Goal: Information Seeking & Learning: Learn about a topic

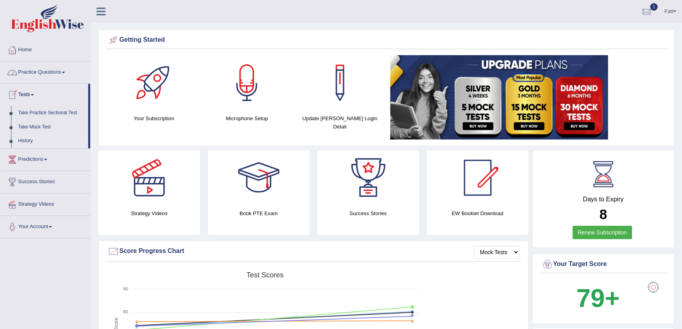
click at [21, 139] on link "History" at bounding box center [52, 141] width 74 height 14
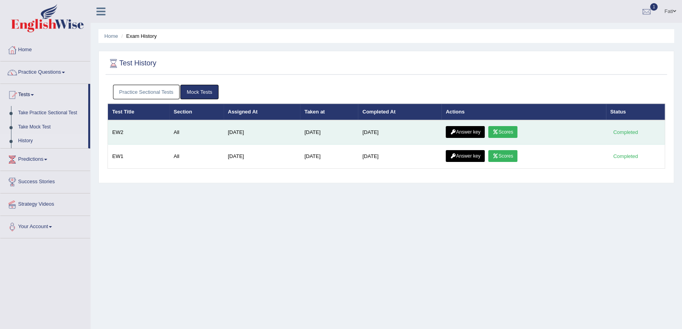
click at [511, 133] on link "Scores" at bounding box center [502, 132] width 29 height 12
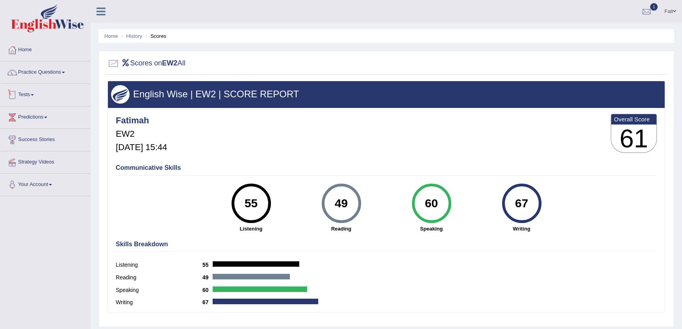
click at [46, 92] on link "Tests" at bounding box center [45, 94] width 90 height 20
click at [24, 143] on link "History" at bounding box center [52, 141] width 74 height 14
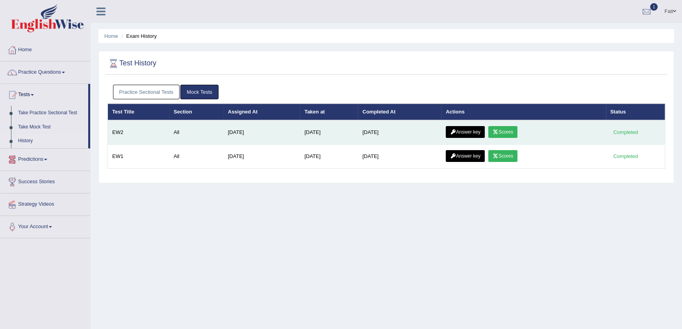
click at [463, 126] on link "Answer key" at bounding box center [465, 132] width 39 height 12
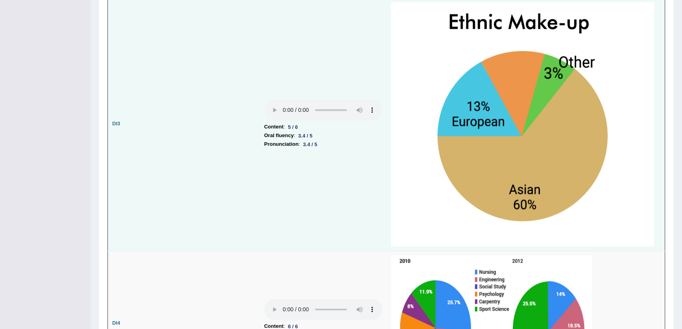
scroll to position [1503, 0]
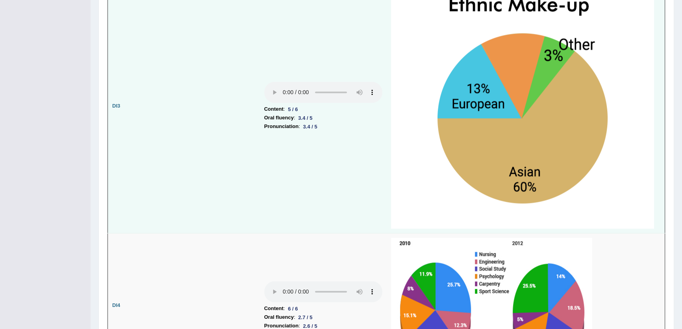
click at [347, 199] on td "Content : 5 / 6 Oral fluency : 3.4 / 5 Pronunciation : 3.4 / 5" at bounding box center [323, 106] width 127 height 253
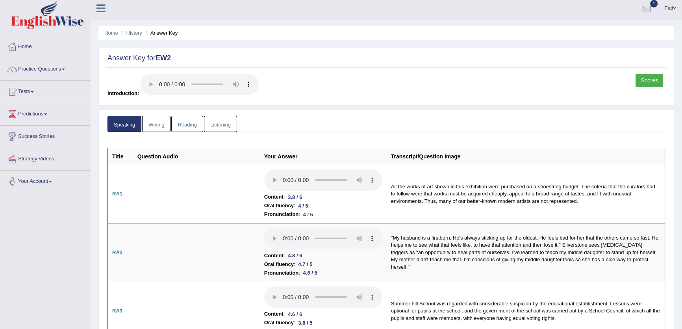
scroll to position [0, 0]
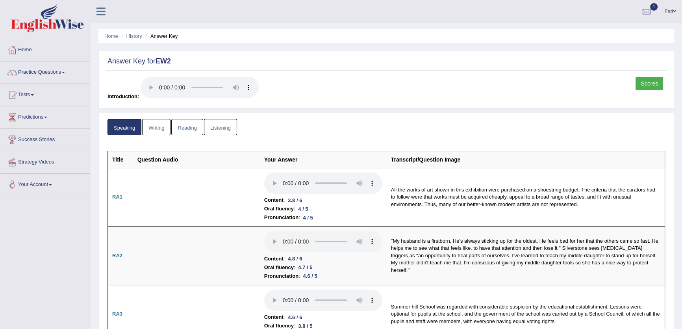
drag, startPoint x: 634, startPoint y: 85, endPoint x: 644, endPoint y: 85, distance: 9.5
click at [640, 85] on div "Scores Introduction:" at bounding box center [387, 91] width 562 height 28
click at [644, 85] on link "Scores" at bounding box center [650, 83] width 28 height 13
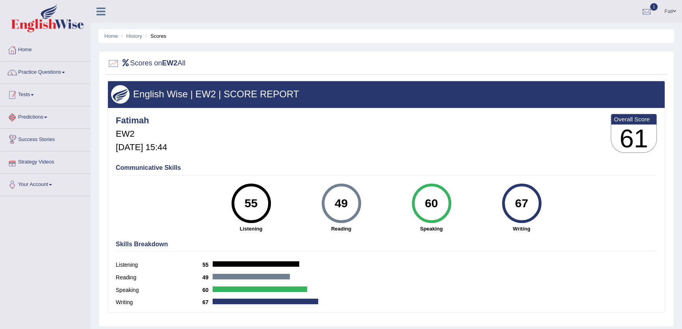
click at [33, 95] on span at bounding box center [32, 95] width 3 height 2
click at [31, 141] on link "History" at bounding box center [52, 141] width 74 height 14
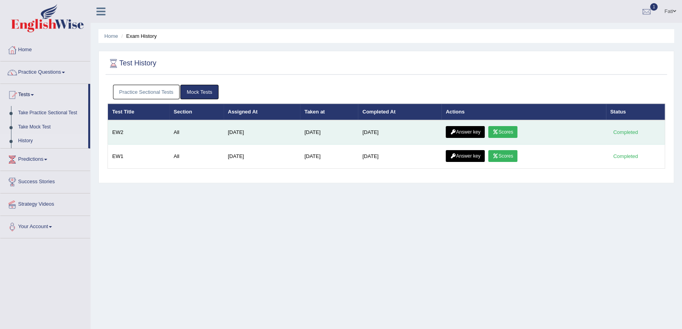
click at [469, 133] on link "Answer key" at bounding box center [465, 132] width 39 height 12
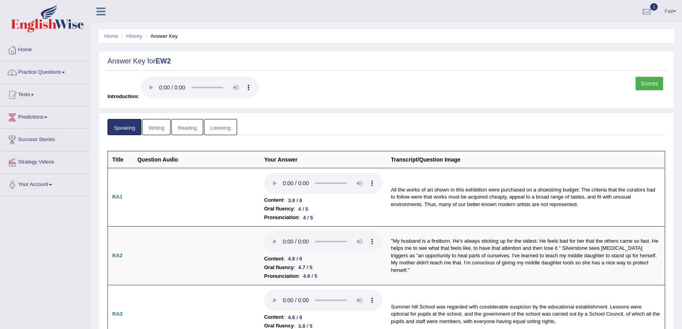
click at [158, 133] on link "Writing" at bounding box center [156, 127] width 28 height 16
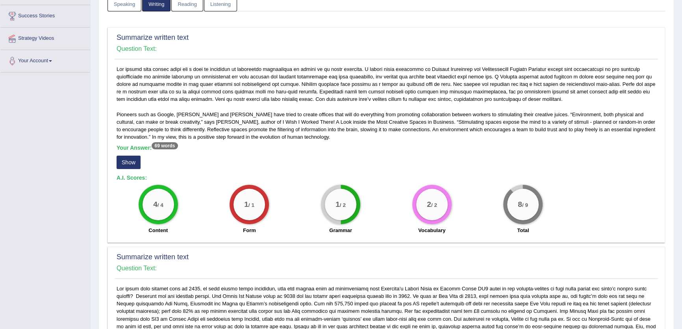
scroll to position [179, 0]
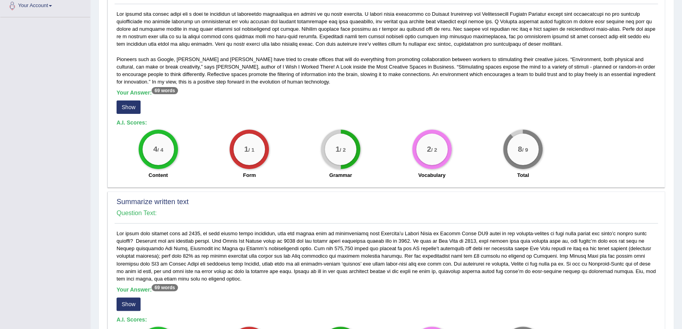
drag, startPoint x: 126, startPoint y: 113, endPoint x: 122, endPoint y: 112, distance: 4.1
click at [126, 113] on button "Show" at bounding box center [129, 106] width 24 height 13
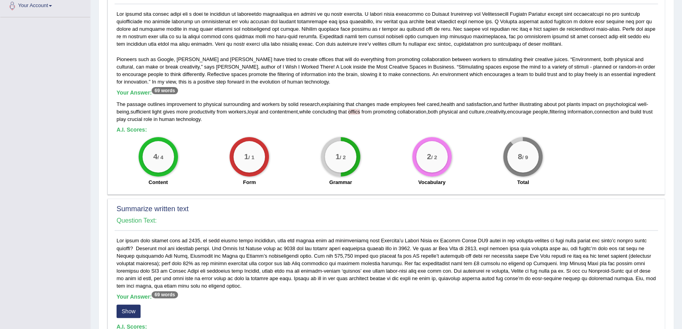
click at [121, 313] on button "Show" at bounding box center [129, 310] width 24 height 13
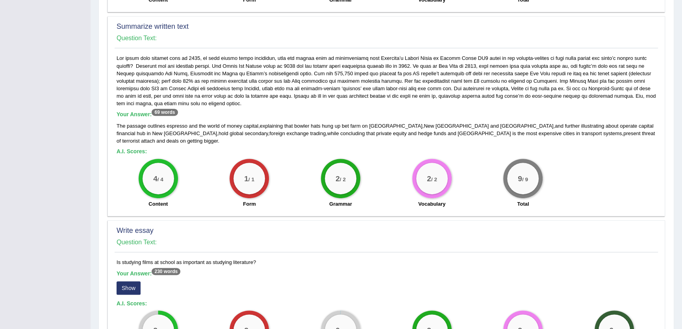
scroll to position [322, 0]
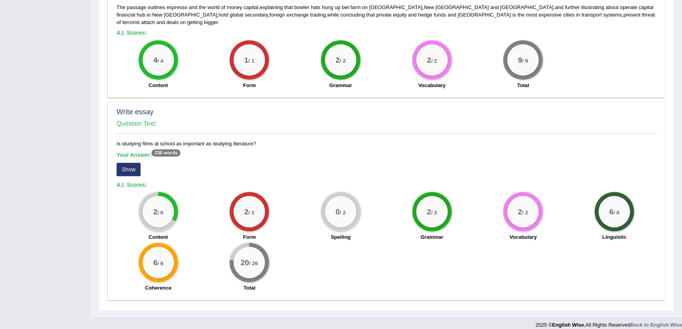
click at [120, 163] on button "Show" at bounding box center [129, 169] width 24 height 13
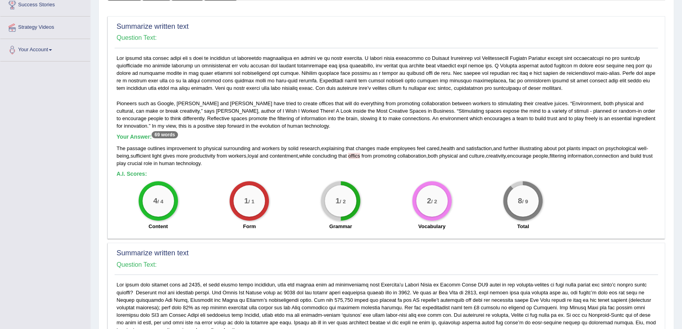
scroll to position [0, 0]
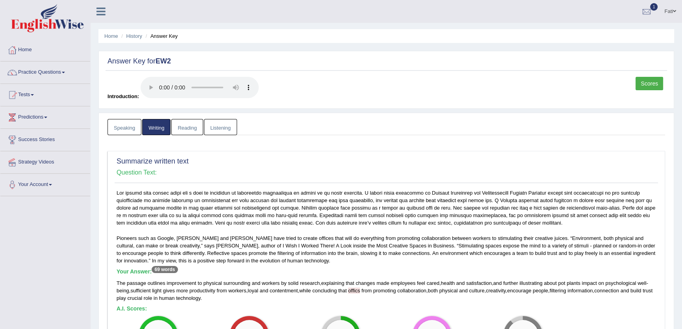
click at [187, 120] on link "Reading" at bounding box center [187, 127] width 32 height 16
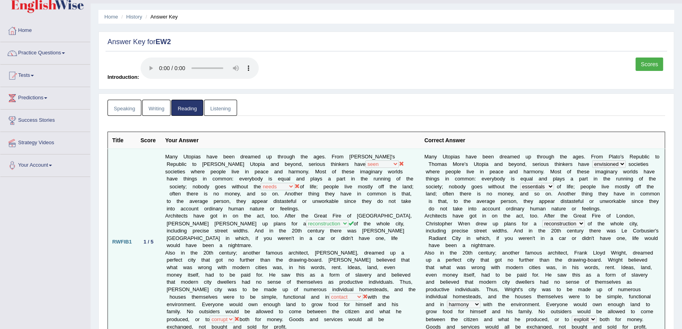
scroll to position [35, 0]
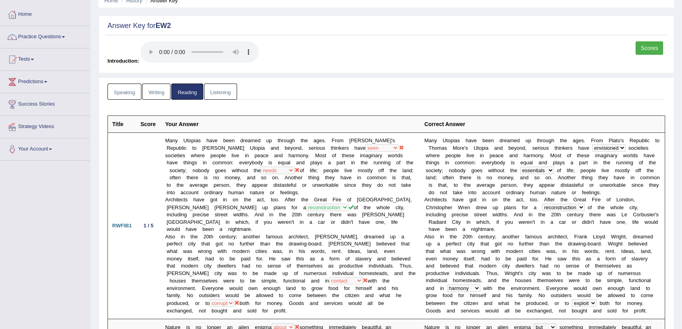
click at [661, 46] on link "Scores" at bounding box center [650, 47] width 28 height 13
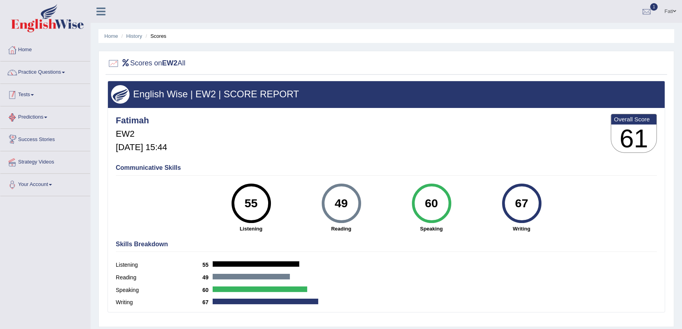
click at [31, 101] on link "Tests" at bounding box center [45, 94] width 90 height 20
click at [29, 140] on link "History" at bounding box center [52, 141] width 74 height 14
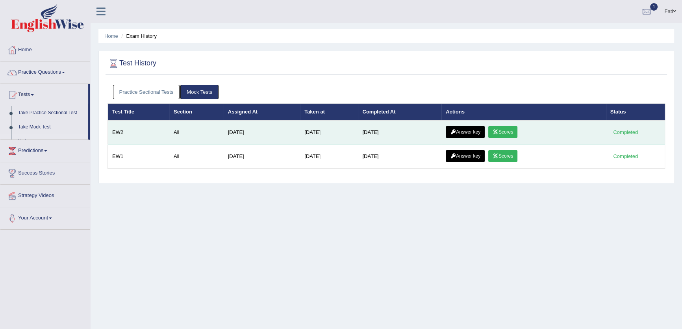
click at [464, 129] on link "Answer key" at bounding box center [465, 132] width 39 height 12
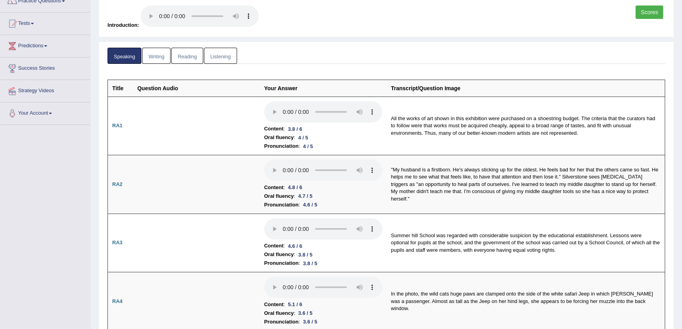
click at [199, 55] on link "Reading" at bounding box center [187, 56] width 32 height 16
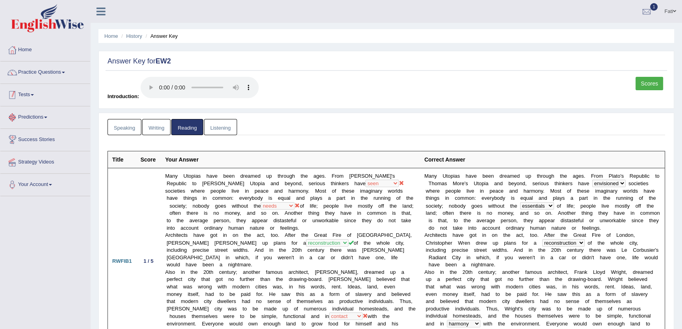
click at [21, 93] on link "Tests" at bounding box center [45, 94] width 90 height 20
click at [23, 140] on link "History" at bounding box center [52, 141] width 74 height 14
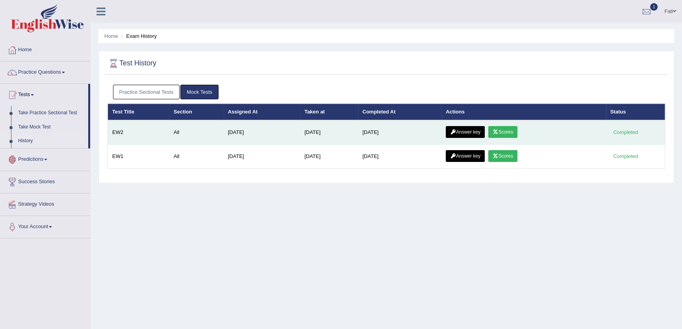
click at [512, 130] on link "Scores" at bounding box center [502, 132] width 29 height 12
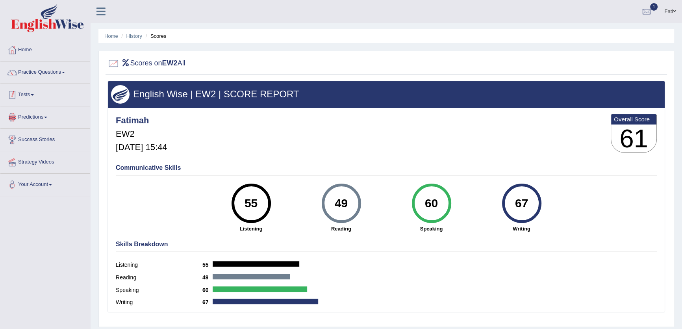
click at [30, 94] on link "Tests" at bounding box center [45, 94] width 90 height 20
click at [23, 143] on link "History" at bounding box center [52, 141] width 74 height 14
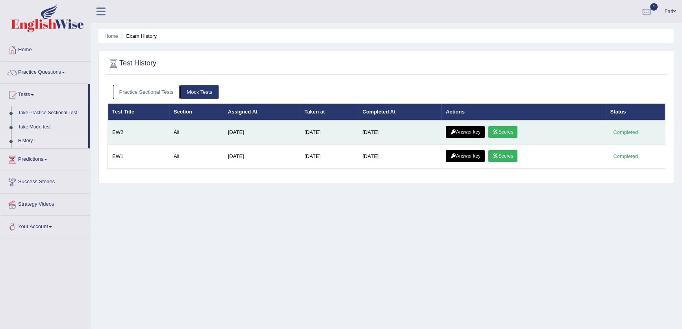
click at [475, 130] on link "Answer key" at bounding box center [465, 132] width 39 height 12
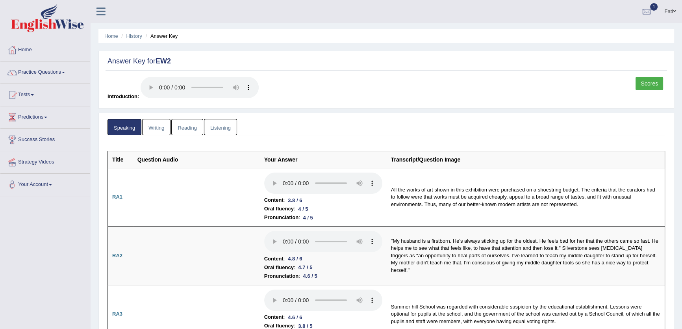
click at [152, 124] on link "Writing" at bounding box center [156, 127] width 28 height 16
click at [163, 131] on link "Writing" at bounding box center [156, 127] width 28 height 16
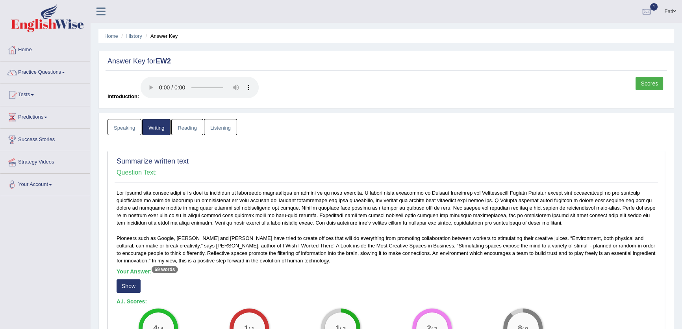
click at [190, 122] on link "Reading" at bounding box center [187, 127] width 32 height 16
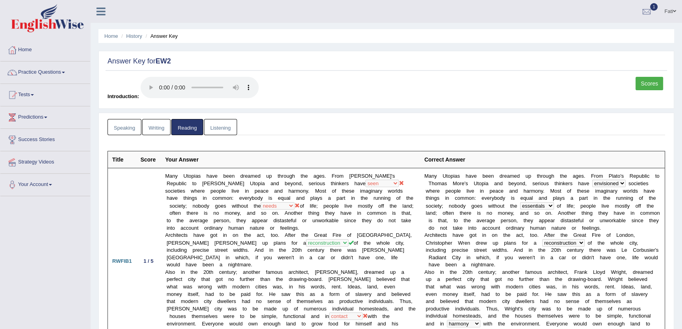
click at [228, 126] on link "Listening" at bounding box center [220, 127] width 33 height 16
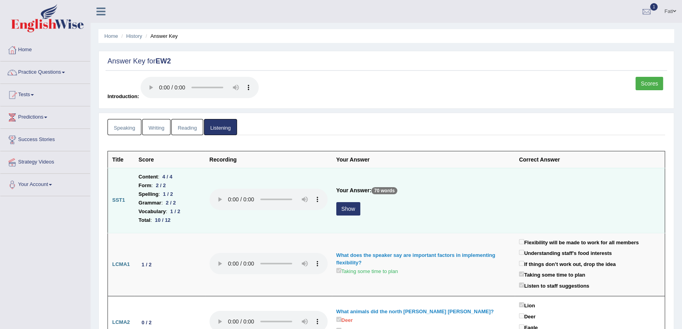
click at [351, 220] on td "Your Answer: 70 words Show" at bounding box center [423, 200] width 183 height 65
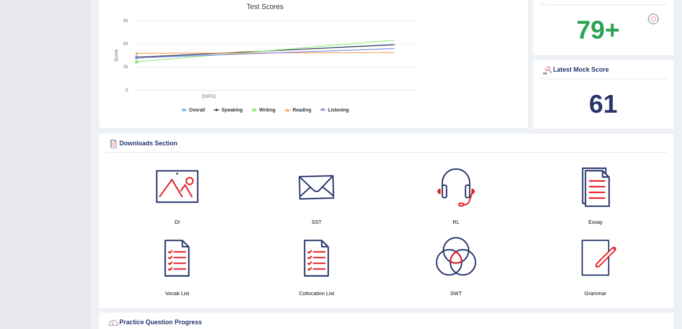
scroll to position [322, 0]
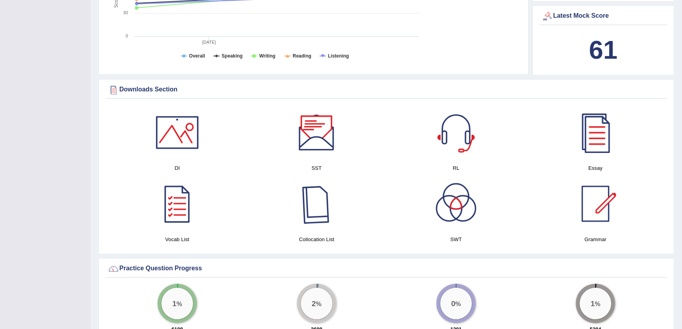
click at [313, 231] on div "Collocation List" at bounding box center [317, 209] width 132 height 67
click at [302, 209] on div at bounding box center [316, 203] width 55 height 55
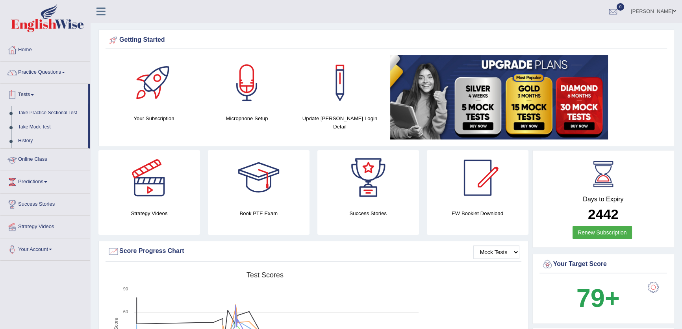
click at [46, 63] on link "Practice Questions" at bounding box center [45, 71] width 90 height 20
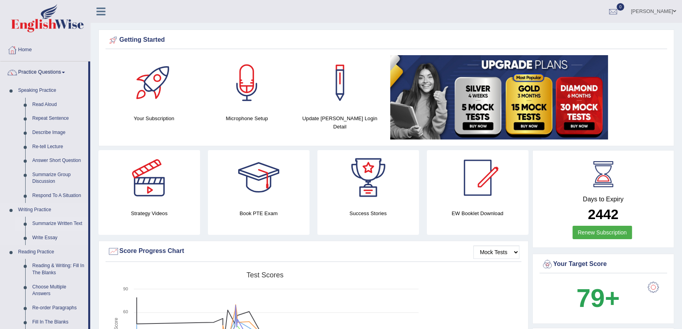
click at [56, 224] on link "Summarize Written Text" at bounding box center [58, 224] width 59 height 14
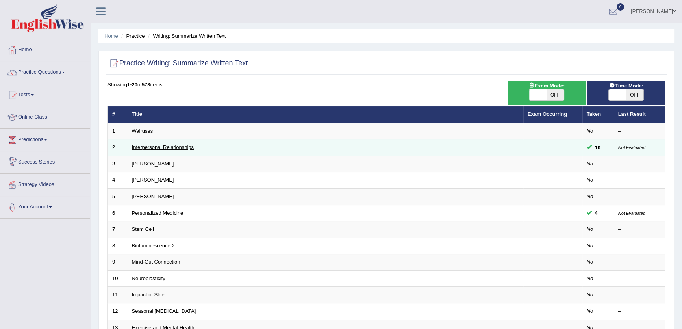
click at [149, 148] on link "Interpersonal Relationships" at bounding box center [163, 147] width 62 height 6
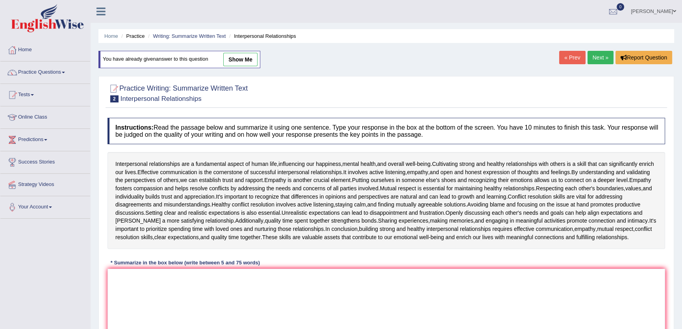
drag, startPoint x: 597, startPoint y: 66, endPoint x: 597, endPoint y: 61, distance: 5.5
click at [597, 61] on div "Home Practice Writing: Summarize Written Text Interpersonal Relationships You h…" at bounding box center [386, 198] width 591 height 397
click at [597, 61] on link "Next »" at bounding box center [601, 57] width 26 height 13
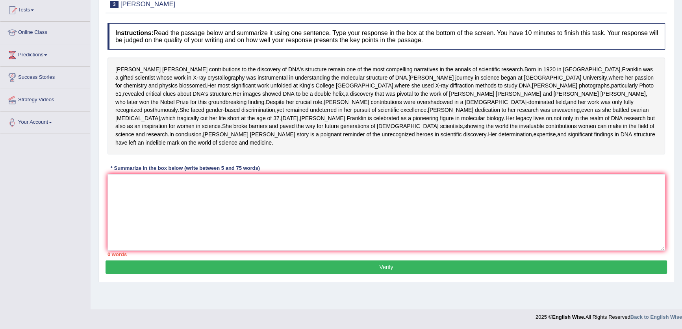
scroll to position [103, 0]
click at [377, 227] on textarea at bounding box center [387, 212] width 558 height 76
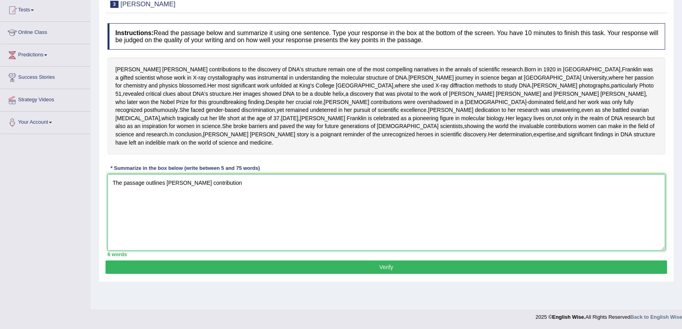
click at [215, 207] on textarea "The passage outlines [PERSON_NAME] contribution" at bounding box center [387, 212] width 558 height 76
click at [298, 206] on textarea "The passage outlines Rosalind Franklin's invaluable contribution" at bounding box center [387, 212] width 558 height 76
click at [216, 207] on textarea "The passage outlines Rosalind Franklin's invaluable contribution in thye field …" at bounding box center [387, 212] width 558 height 76
click at [356, 204] on textarea "The passage outlines Rosalind Franklin as a gifted scientist who made invaluabl…" at bounding box center [387, 212] width 558 height 76
click at [491, 201] on textarea "The passage outlines Rosalind Franklin as a gifted scientist who made invaluabl…" at bounding box center [387, 212] width 558 height 76
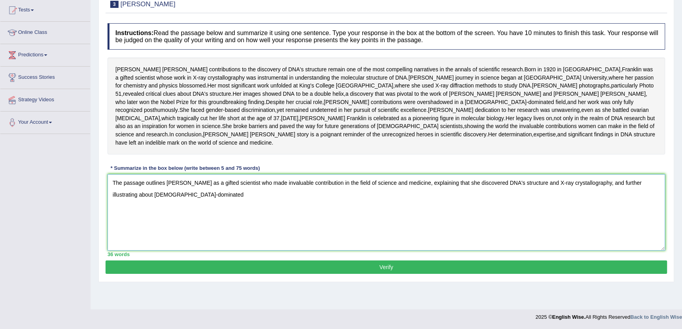
click at [154, 220] on textarea "The passage outlines Rosalind Franklin as a gifted scientist who made invaluabl…" at bounding box center [387, 212] width 558 height 76
click at [343, 226] on textarea "The passage outlines Rosalind Franklin as a gifted scientist who made invaluabl…" at bounding box center [387, 212] width 558 height 76
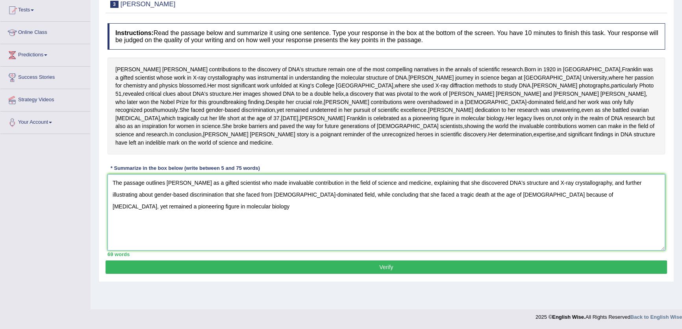
click at [560, 217] on textarea "The passage outlines Rosalind Franklin as a gifted scientist who made invaluabl…" at bounding box center [387, 212] width 558 height 76
click at [559, 218] on textarea "The passage outlines Rosalind Franklin as a gifted scientist who made invaluabl…" at bounding box center [387, 212] width 558 height 76
click at [557, 218] on textarea "The passage outlines Rosalind Franklin as a gifted scientist who made invaluabl…" at bounding box center [387, 212] width 558 height 76
click at [570, 217] on textarea "The passage outlines Rosalind Franklin as a gifted scientist who made invaluabl…" at bounding box center [387, 212] width 558 height 76
click at [218, 236] on textarea "The passage outlines Rosalind Franklin as a gifted scientist who made invaluabl…" at bounding box center [387, 212] width 558 height 76
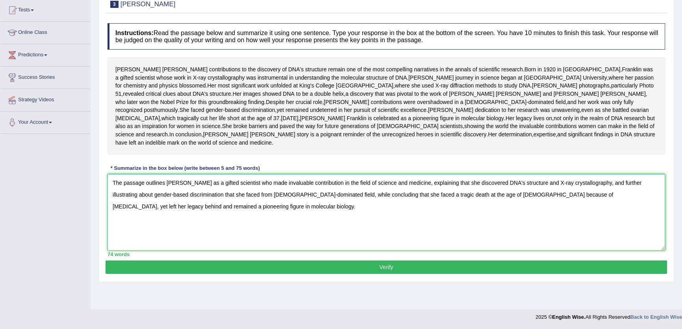
drag, startPoint x: 237, startPoint y: 241, endPoint x: 100, endPoint y: 202, distance: 142.0
click at [100, 202] on div "Practice Writing: Summarize Written Text 3 Rosalid Franklin Instructions: Read …" at bounding box center [386, 131] width 576 height 300
click at [293, 250] on textarea "The passage outlines Rosalind Franklin as a gifted scientist who made invaluabl…" at bounding box center [387, 212] width 558 height 76
type textarea "The passage outlines Rosalind Franklin as a gifted scientist who made invaluabl…"
click at [330, 258] on div "74 words" at bounding box center [387, 253] width 558 height 7
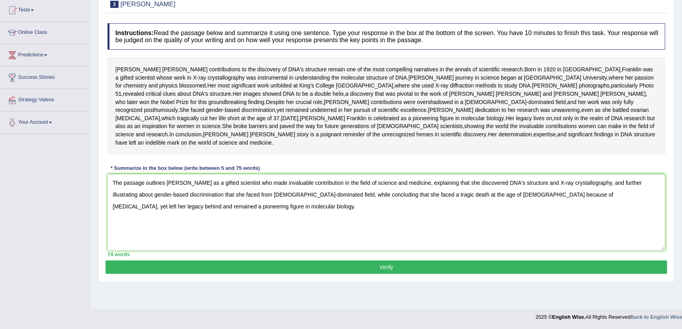
click at [332, 274] on button "Verify" at bounding box center [387, 266] width 562 height 13
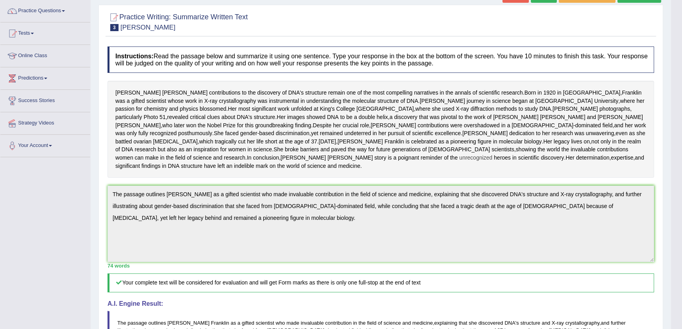
scroll to position [0, 0]
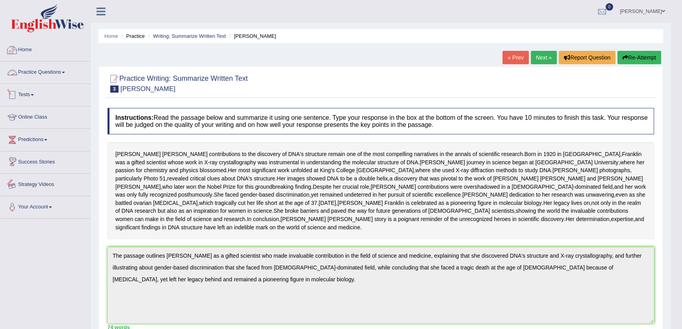
click at [35, 58] on link "Home" at bounding box center [45, 49] width 90 height 20
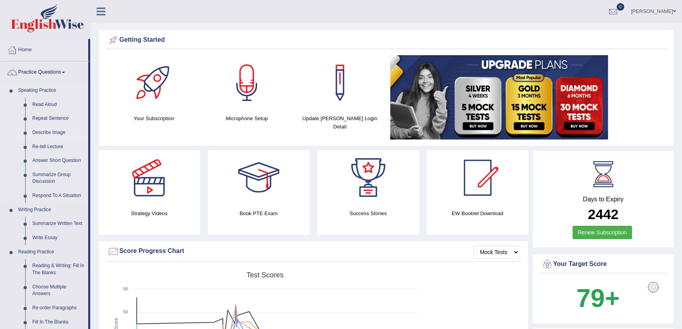
scroll to position [179, 0]
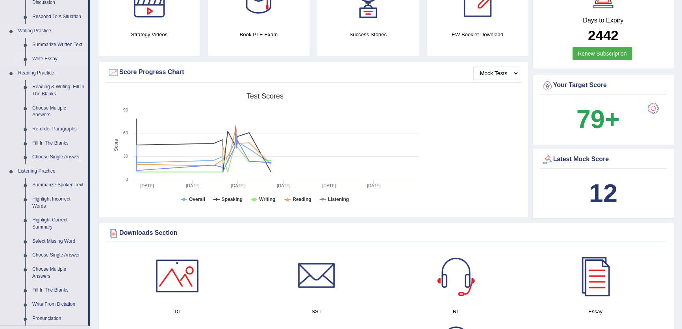
click at [42, 58] on link "Write Essay" at bounding box center [58, 59] width 59 height 14
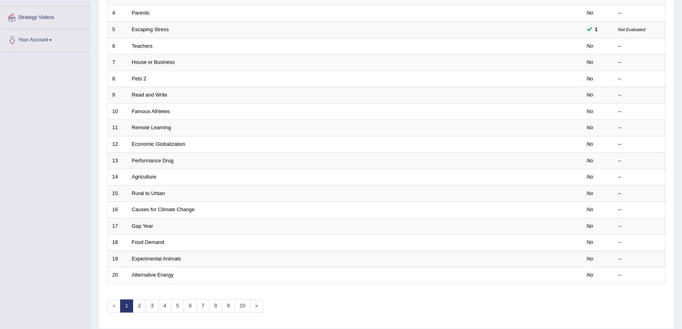
scroll to position [191, 0]
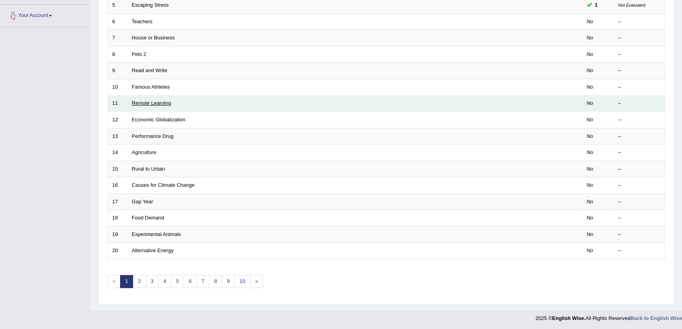
click at [150, 103] on link "Remote Learning" at bounding box center [151, 103] width 39 height 6
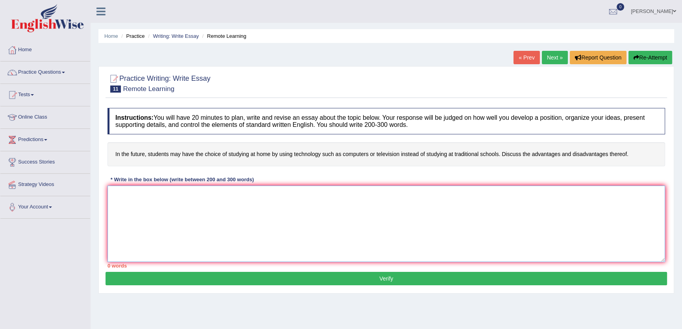
click at [463, 219] on textarea at bounding box center [387, 223] width 558 height 76
type textarea "jhjj"
click at [575, 278] on button "Verify" at bounding box center [387, 278] width 562 height 13
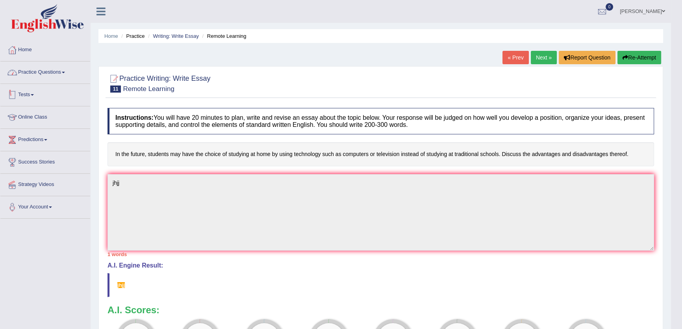
click at [30, 71] on link "Practice Questions" at bounding box center [45, 71] width 90 height 20
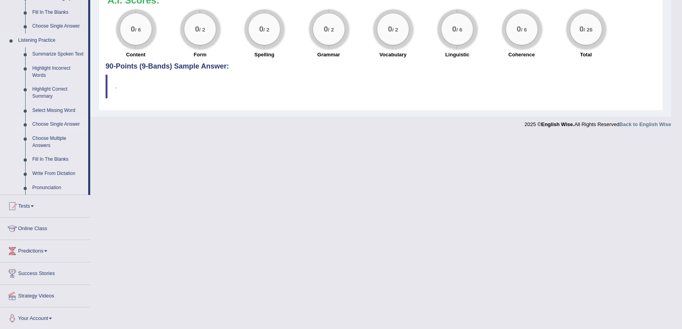
scroll to position [310, 0]
click at [56, 55] on link "Summarize Spoken Text" at bounding box center [58, 54] width 59 height 14
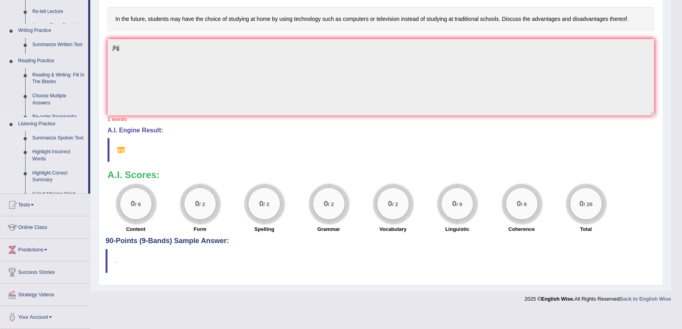
scroll to position [117, 0]
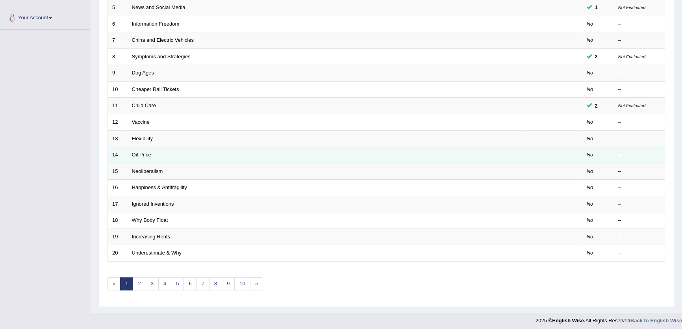
scroll to position [191, 0]
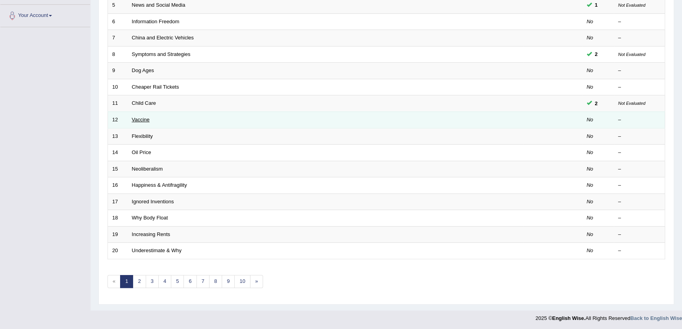
click at [142, 117] on link "Vaccine" at bounding box center [141, 120] width 18 height 6
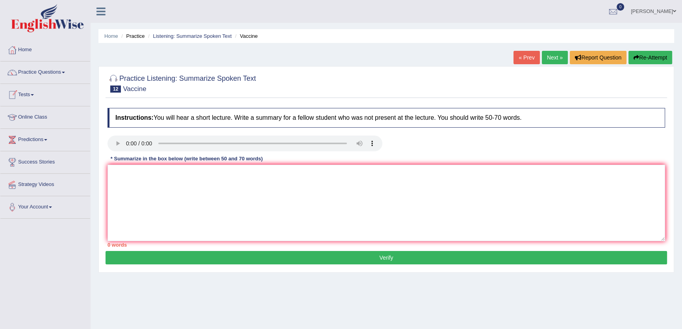
click at [554, 64] on link "Next »" at bounding box center [555, 57] width 26 height 13
click at [550, 58] on link "Next »" at bounding box center [555, 57] width 26 height 13
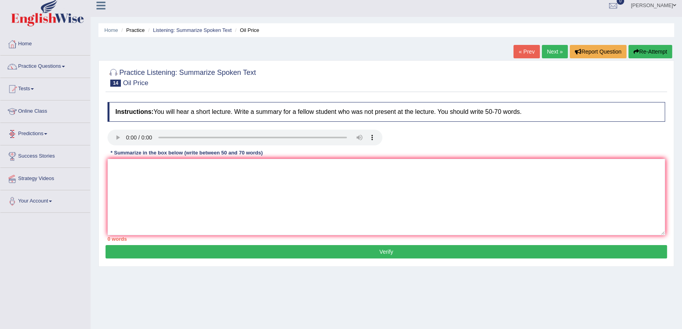
scroll to position [84, 0]
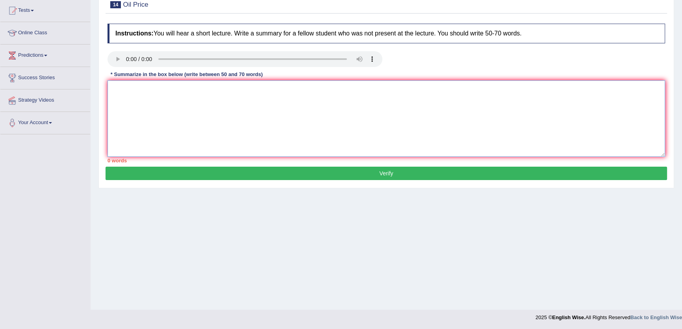
drag, startPoint x: 450, startPoint y: 117, endPoint x: 445, endPoint y: 117, distance: 5.5
click at [447, 117] on textarea at bounding box center [387, 118] width 558 height 76
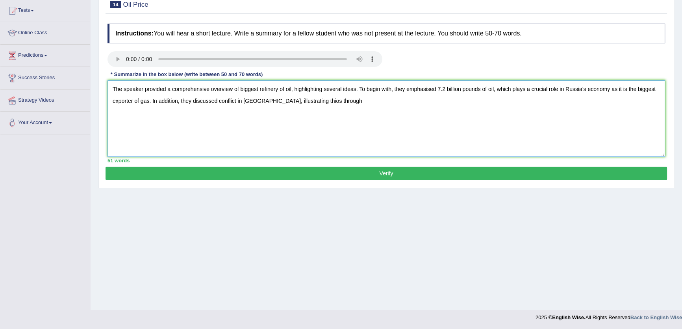
click at [300, 104] on textarea "The speaker provided a comprehensive overview of biggest refinery of oil, highl…" at bounding box center [387, 118] width 558 height 76
click at [345, 104] on textarea "The speaker provided a comprehensive overview of biggest refinery of oil, highl…" at bounding box center [387, 118] width 558 height 76
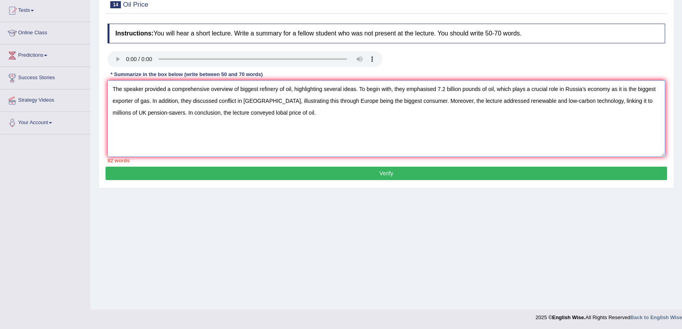
drag, startPoint x: 494, startPoint y: 90, endPoint x: 439, endPoint y: 88, distance: 55.6
click at [439, 88] on textarea "The speaker provided a comprehensive overview of biggest refinery of oil, highl…" at bounding box center [387, 118] width 558 height 76
drag, startPoint x: 284, startPoint y: 88, endPoint x: 241, endPoint y: 91, distance: 42.3
click at [241, 91] on textarea "The speaker provided a comprehensive overview of biggest refinery of oil, highl…" at bounding box center [387, 118] width 558 height 76
paste textarea "7.2 billion pounds of oil"
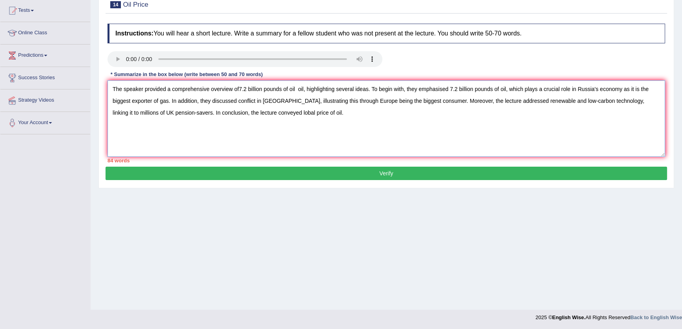
click at [239, 90] on textarea "The speaker provided a comprehensive overview of7.2 billion pounds of oil oil, …" at bounding box center [387, 118] width 558 height 76
click at [306, 90] on textarea "The speaker provided a comprehensive overview of 7.2 billion pounds of oil oil,…" at bounding box center [387, 118] width 558 height 76
drag, startPoint x: 500, startPoint y: 90, endPoint x: 443, endPoint y: 91, distance: 57.1
click at [443, 91] on textarea "The speaker provided a comprehensive overview of 7.2 billion pounds of oil, hig…" at bounding box center [387, 118] width 558 height 76
drag, startPoint x: 557, startPoint y: 88, endPoint x: 514, endPoint y: 91, distance: 42.6
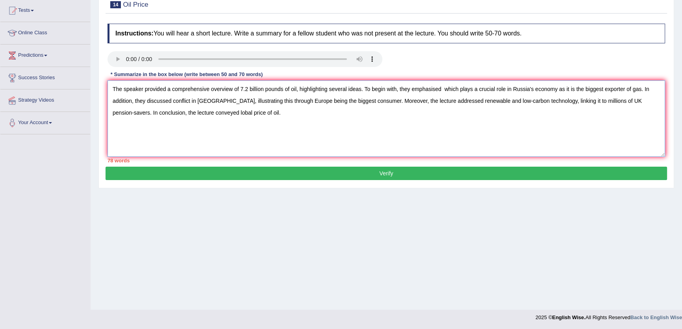
click at [514, 91] on textarea "The speaker provided a comprehensive overview of 7.2 billion pounds of oil, hig…" at bounding box center [387, 118] width 558 height 76
click at [445, 87] on textarea "The speaker provided a comprehensive overview of 7.2 billion pounds of oil, hig…" at bounding box center [387, 118] width 558 height 76
paste textarea "Russia's economy"
click at [558, 89] on textarea "The speaker provided a comprehensive overview of 7.2 billion pounds of oil, hig…" at bounding box center [387, 118] width 558 height 76
click at [562, 89] on textarea "The speaker provided a comprehensive overview of 7.2 billion pounds of oil, hig…" at bounding box center [387, 118] width 558 height 76
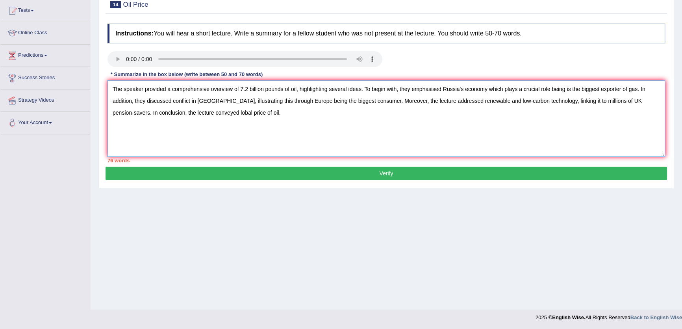
click at [572, 89] on textarea "The speaker provided a comprehensive overview of 7.2 billion pounds of oil, hig…" at bounding box center [387, 118] width 558 height 76
click at [567, 124] on textarea "The speaker provided a comprehensive overview of 7.2 billion pounds of oil, hig…" at bounding box center [387, 118] width 558 height 76
click at [215, 103] on textarea "The speaker provided a comprehensive overview of 7.2 billion pounds of oil, hig…" at bounding box center [387, 118] width 558 height 76
drag, startPoint x: 196, startPoint y: 102, endPoint x: 172, endPoint y: 102, distance: 23.6
click at [172, 102] on textarea "The speaker provided a comprehensive overview of 7.2 billion pounds of oil, hig…" at bounding box center [387, 118] width 558 height 76
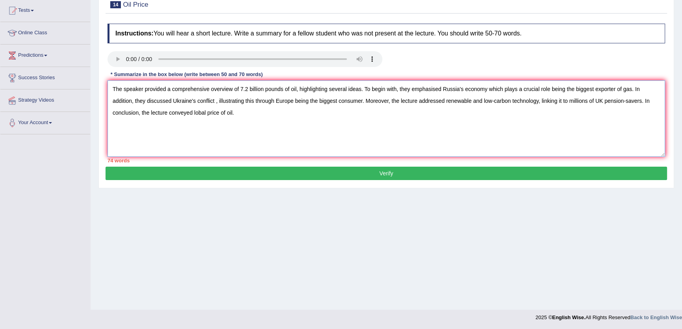
click at [217, 101] on textarea "The speaker provided a comprehensive overview of 7.2 billion pounds of oil, hig…" at bounding box center [387, 118] width 558 height 76
click at [595, 103] on textarea "The speaker provided a comprehensive overview of 7.2 billion pounds of oil, hig…" at bounding box center [387, 118] width 558 height 76
click at [596, 104] on textarea "The speaker provided a comprehensive overview of 7.2 billion pounds of oil, hig…" at bounding box center [387, 118] width 558 height 76
click at [594, 101] on textarea "The speaker provided a comprehensive overview of 7.2 billion pounds of oil, hig…" at bounding box center [387, 118] width 558 height 76
click at [575, 102] on textarea "The speaker provided a comprehensive overview of 7.2 billion pounds of oil, hig…" at bounding box center [387, 118] width 558 height 76
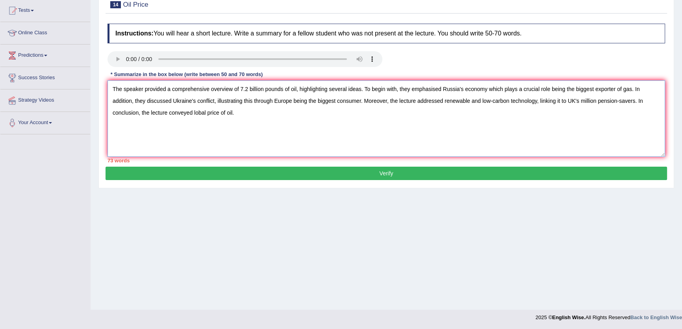
click at [571, 135] on textarea "The speaker provided a comprehensive overview of 7.2 billion pounds of oil, hig…" at bounding box center [387, 118] width 558 height 76
click at [137, 114] on textarea "The speaker provided a comprehensive overview of 7.2 billion pounds of oil, hig…" at bounding box center [387, 118] width 558 height 76
click at [155, 126] on textarea "The speaker provided a comprehensive overview of 7.2 billion pounds of oil, hig…" at bounding box center [387, 118] width 558 height 76
click at [165, 114] on textarea "The speaker provided a comprehensive overview of 7.2 billion pounds of oil, hig…" at bounding box center [387, 118] width 558 height 76
click at [199, 114] on textarea "The speaker provided a comprehensive overview of 7.2 billion pounds of oil, hig…" at bounding box center [387, 118] width 558 height 76
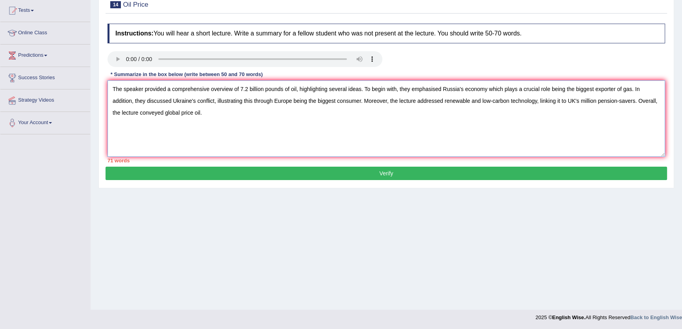
click at [165, 114] on textarea "The speaker provided a comprehensive overview of 7.2 billion pounds of oil, hig…" at bounding box center [387, 118] width 558 height 76
drag, startPoint x: 198, startPoint y: 110, endPoint x: 226, endPoint y: 120, distance: 29.9
click at [200, 110] on textarea "The speaker provided a comprehensive overview of 7.2 billion pounds of oil, hig…" at bounding box center [387, 118] width 558 height 76
click at [237, 122] on textarea "The speaker provided a comprehensive overview of 7.2 billion pounds of oil, hig…" at bounding box center [387, 118] width 558 height 76
click at [573, 89] on textarea "The speaker provided a comprehensive overview of 7.2 billion pounds of oil, hig…" at bounding box center [387, 118] width 558 height 76
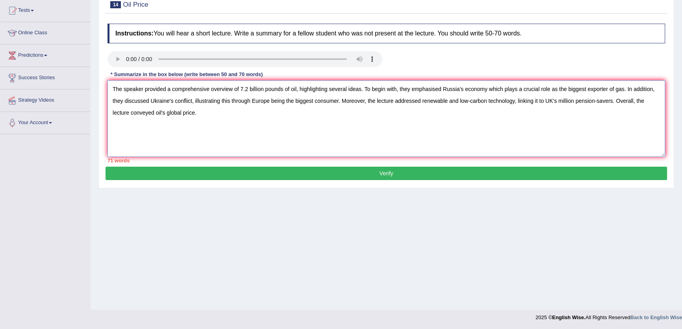
click at [553, 91] on textarea "The speaker provided a comprehensive overview of 7.2 billion pounds of oil, hig…" at bounding box center [387, 118] width 558 height 76
click at [553, 90] on textarea "The speaker provided a comprehensive overview of 7.2 billion pounds of oil, hig…" at bounding box center [387, 118] width 558 height 76
click at [551, 89] on textarea "The speaker provided a comprehensive overview of 7.2 billion pounds of oil, hig…" at bounding box center [387, 118] width 558 height 76
drag, startPoint x: 592, startPoint y: 88, endPoint x: 659, endPoint y: 89, distance: 67.4
click at [659, 89] on textarea "The speaker provided a comprehensive overview of 7.2 billion pounds of oil, hig…" at bounding box center [387, 118] width 558 height 76
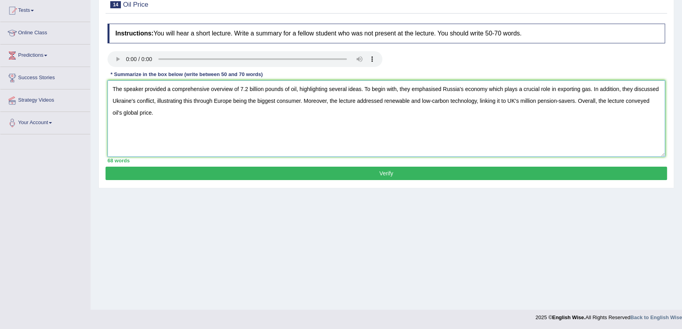
type textarea "The speaker provided a comprehensive overview of 7.2 billion pounds of oil, hig…"
click at [545, 178] on button "Verify" at bounding box center [387, 173] width 562 height 13
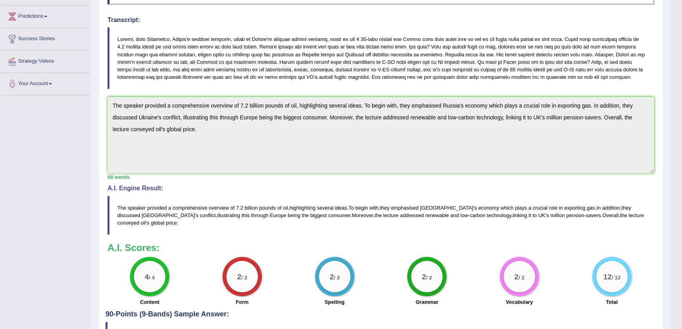
scroll to position [178, 0]
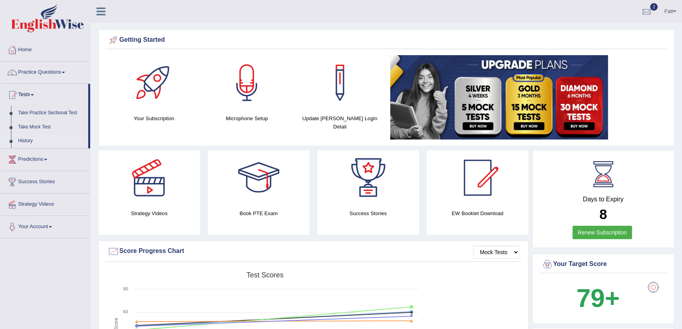
click at [19, 145] on link "History" at bounding box center [52, 141] width 74 height 14
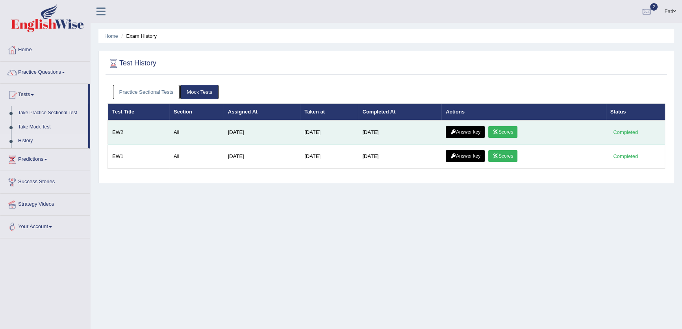
click at [454, 128] on link "Answer key" at bounding box center [465, 132] width 39 height 12
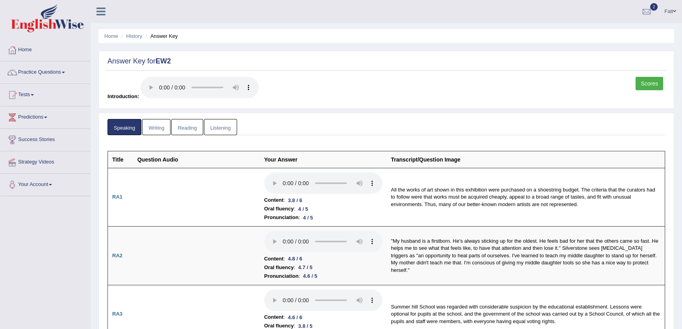
click at [219, 131] on link "Listening" at bounding box center [220, 127] width 33 height 16
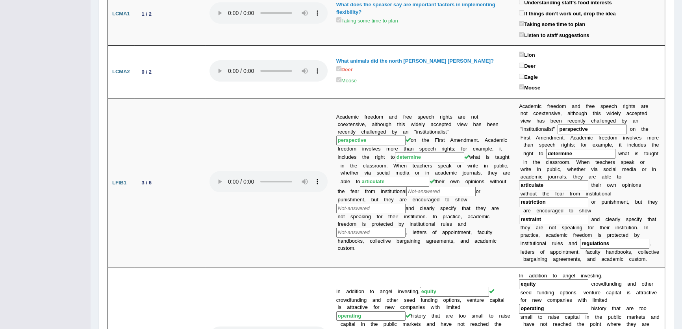
scroll to position [35, 0]
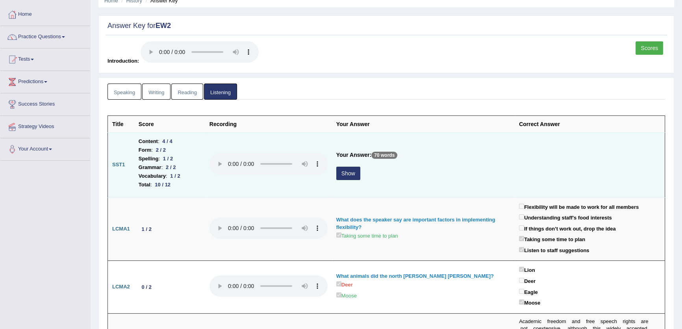
click at [345, 176] on button "Show" at bounding box center [348, 173] width 24 height 13
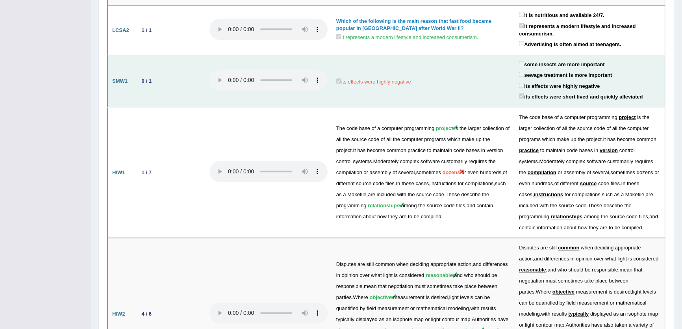
scroll to position [1110, 0]
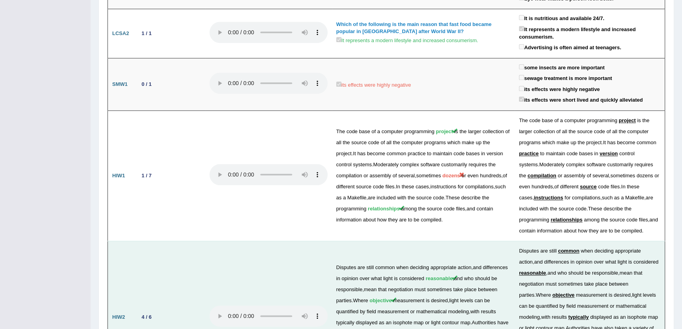
click at [254, 241] on td at bounding box center [268, 317] width 127 height 152
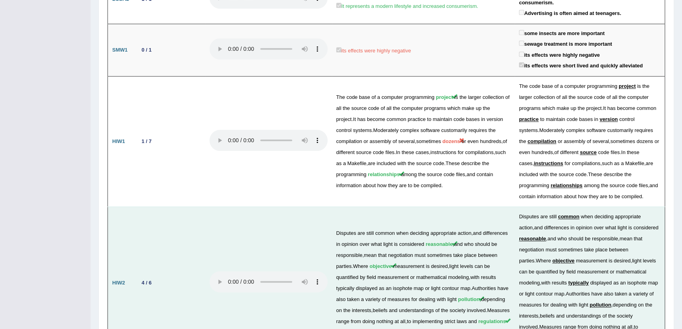
scroll to position [1191, 0]
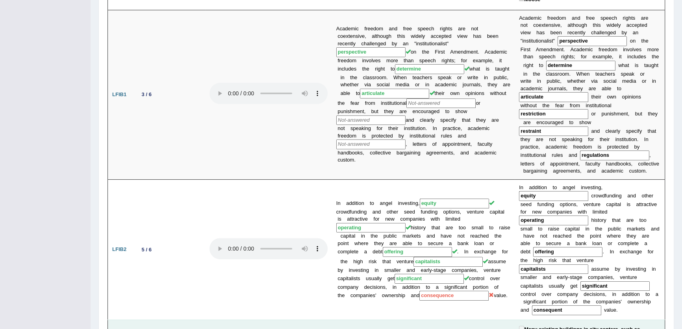
click at [291, 211] on td at bounding box center [268, 249] width 127 height 140
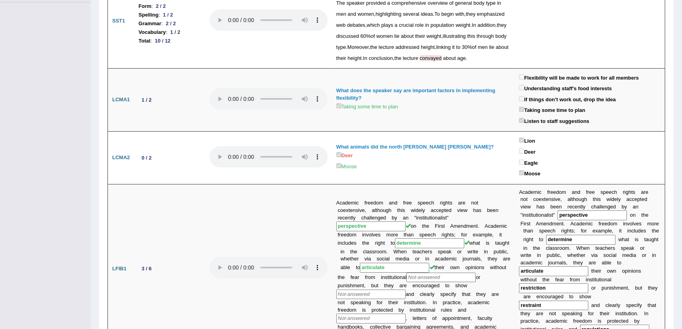
scroll to position [189, 0]
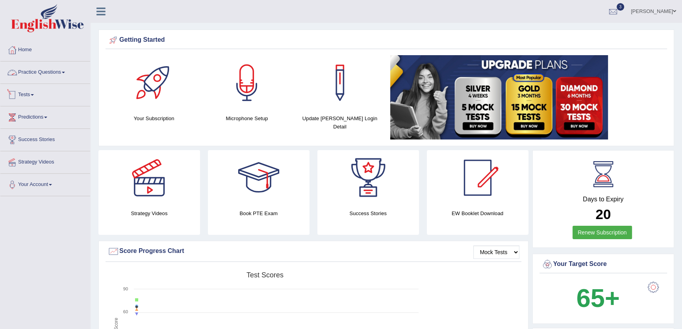
click at [30, 98] on link "Tests" at bounding box center [45, 94] width 90 height 20
click at [28, 138] on link "History" at bounding box center [52, 141] width 74 height 14
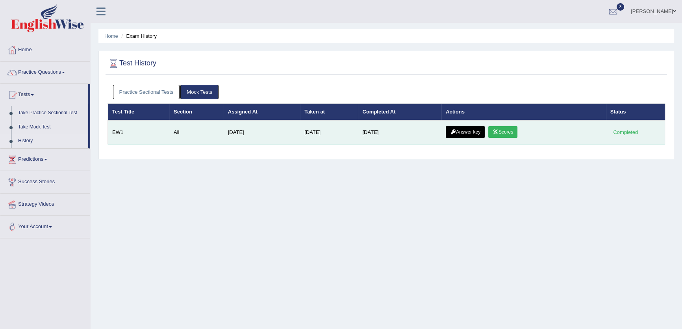
click at [515, 132] on link "Scores" at bounding box center [502, 132] width 29 height 12
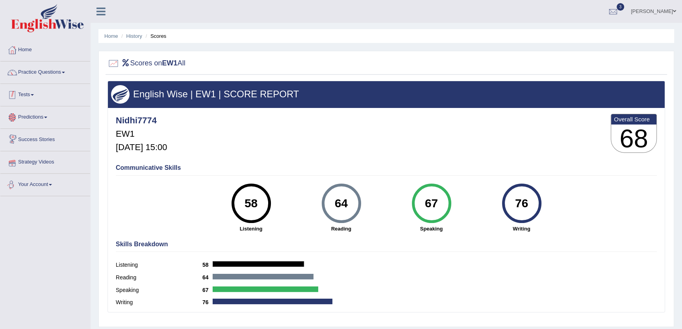
click at [38, 88] on link "Tests" at bounding box center [45, 94] width 90 height 20
click at [26, 142] on link "History" at bounding box center [52, 141] width 74 height 14
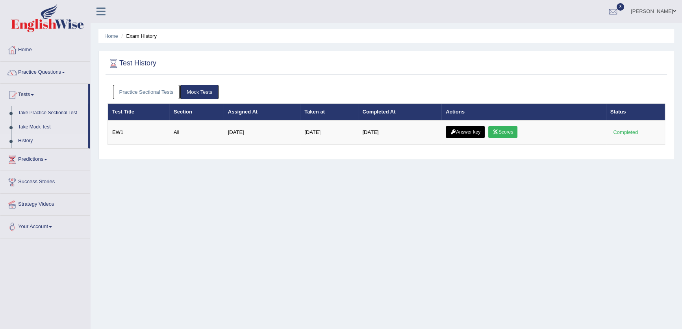
click at [453, 128] on link "Answer key" at bounding box center [465, 132] width 39 height 12
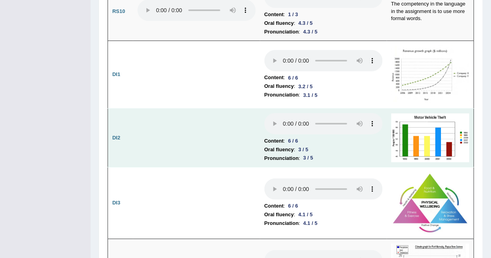
scroll to position [1324, 0]
